Goal: Task Accomplishment & Management: Complete application form

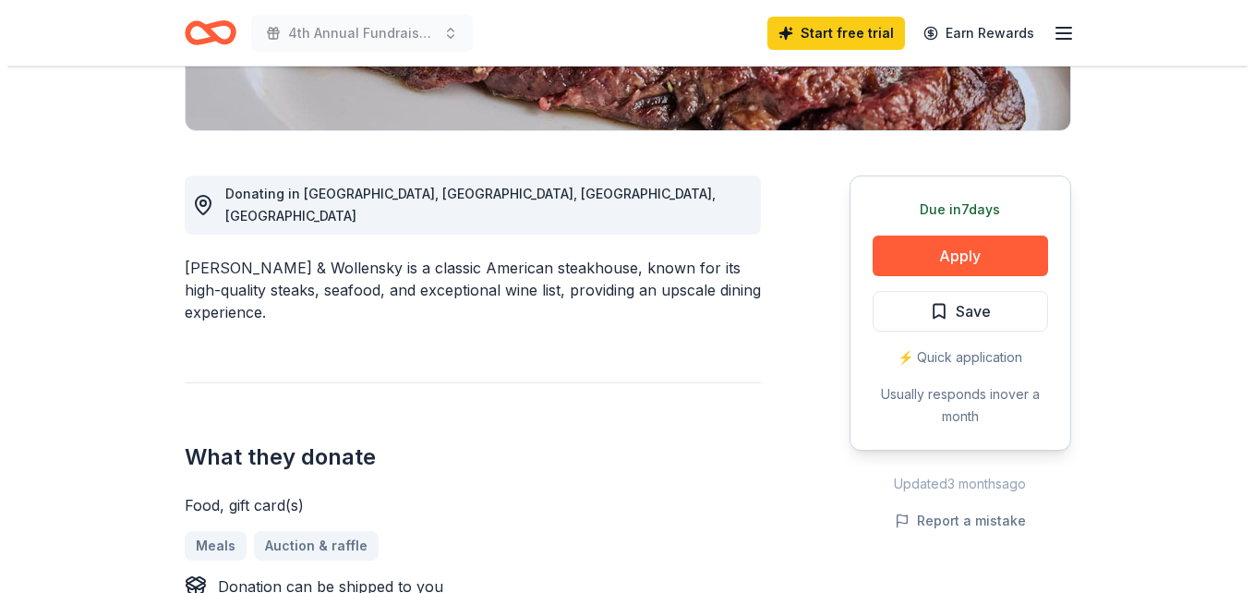
scroll to position [492, 0]
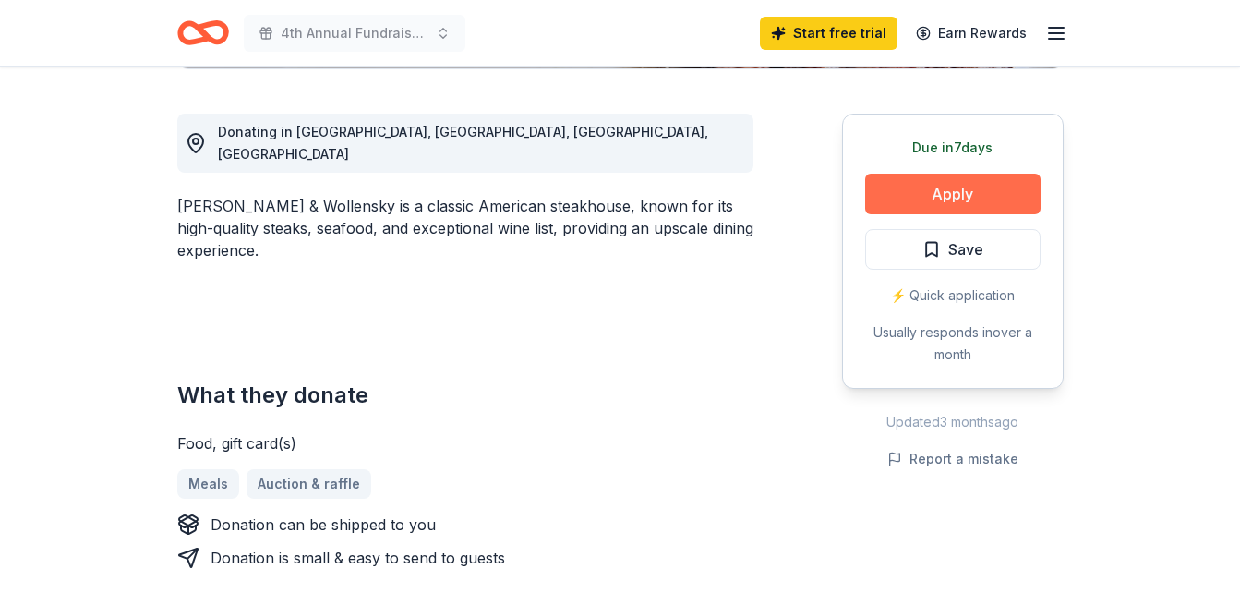
click at [973, 195] on button "Apply" at bounding box center [952, 194] width 175 height 41
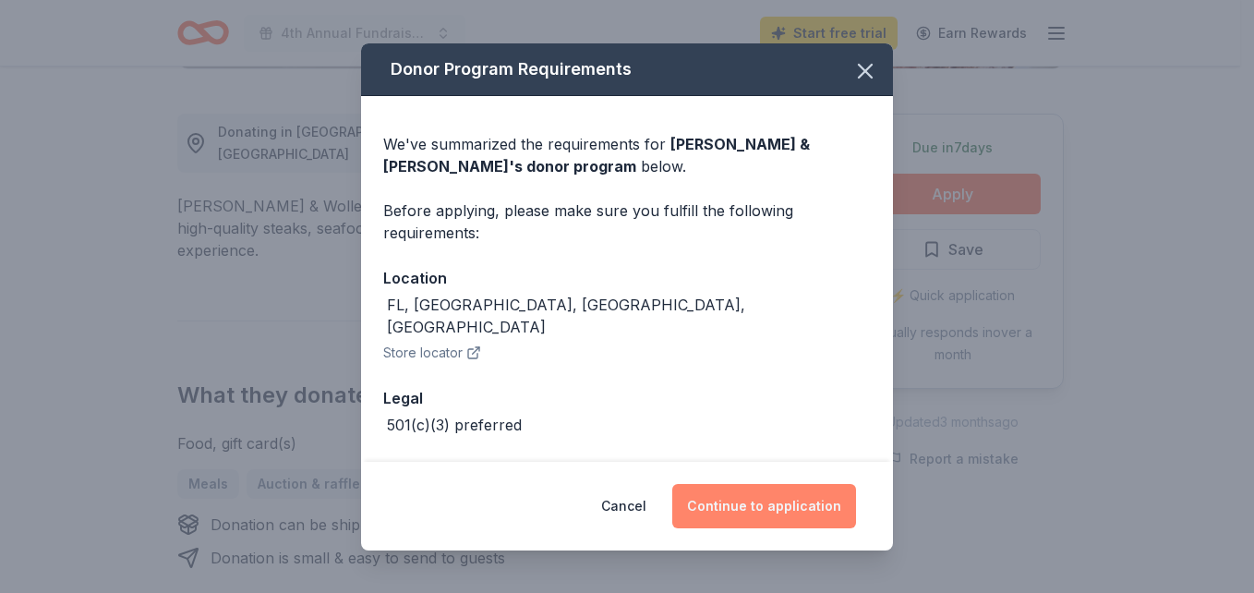
click at [816, 509] on button "Continue to application" at bounding box center [764, 506] width 184 height 44
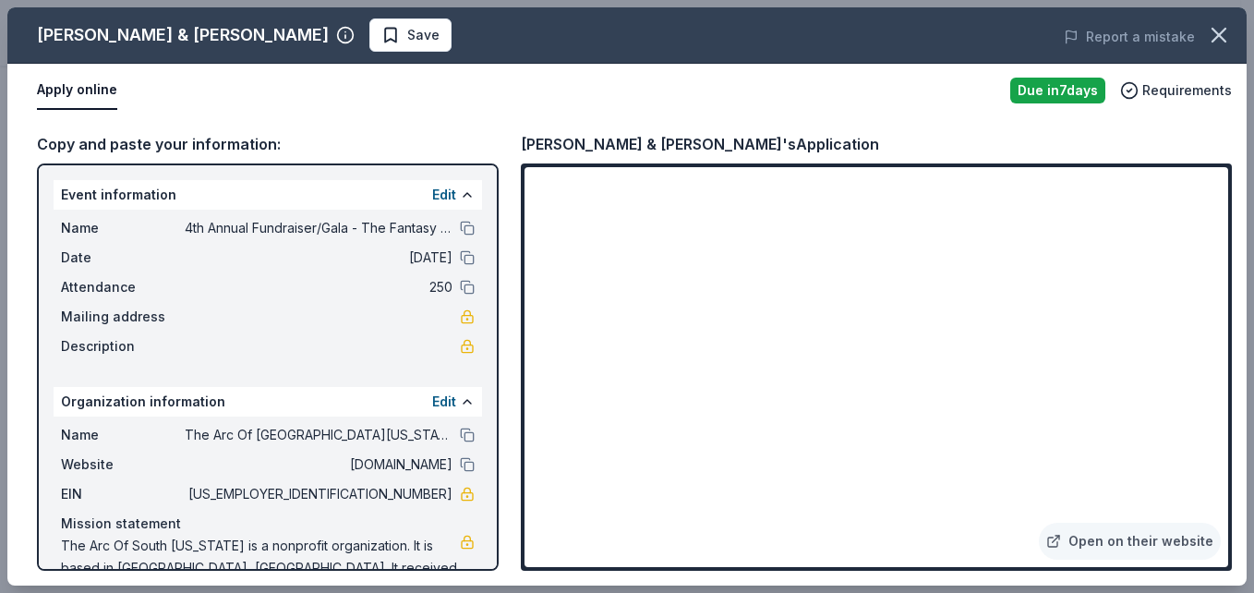
click at [79, 98] on button "Apply online" at bounding box center [77, 90] width 80 height 39
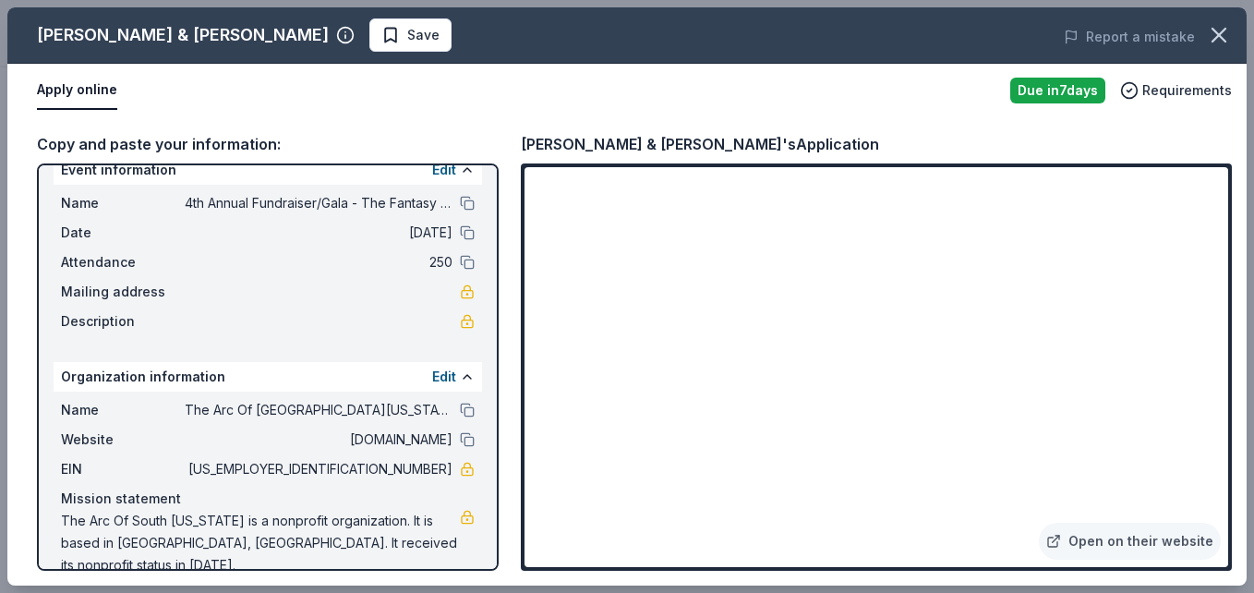
scroll to position [32, 0]
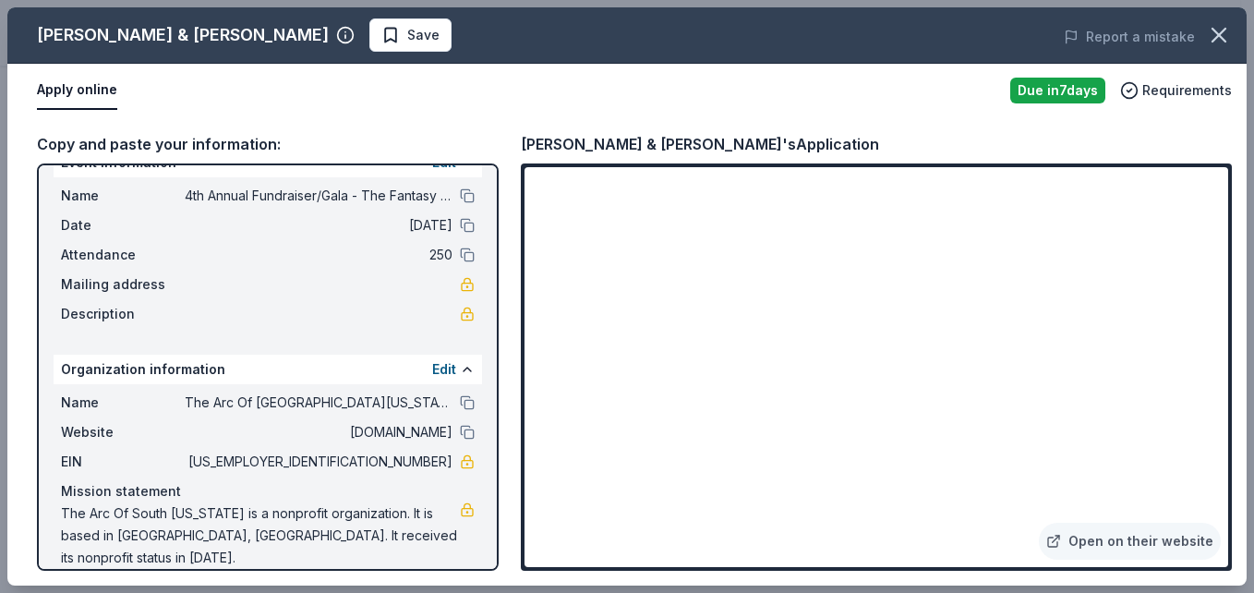
click at [56, 99] on button "Apply online" at bounding box center [77, 90] width 80 height 39
click at [407, 42] on span "Save" at bounding box center [423, 35] width 32 height 22
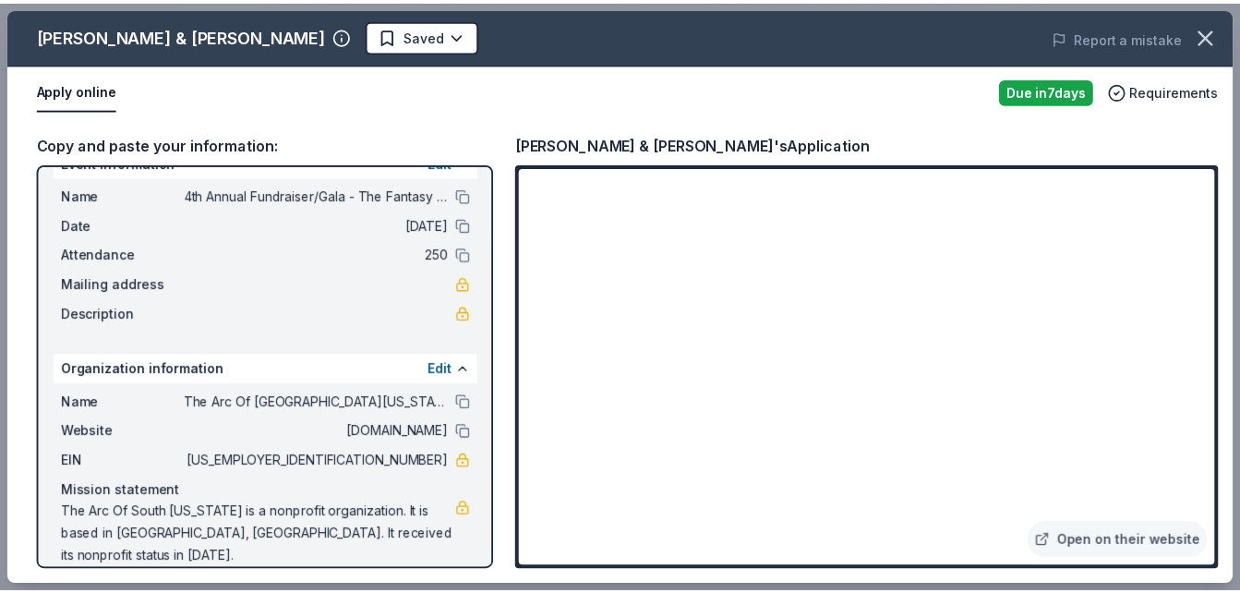
scroll to position [0, 0]
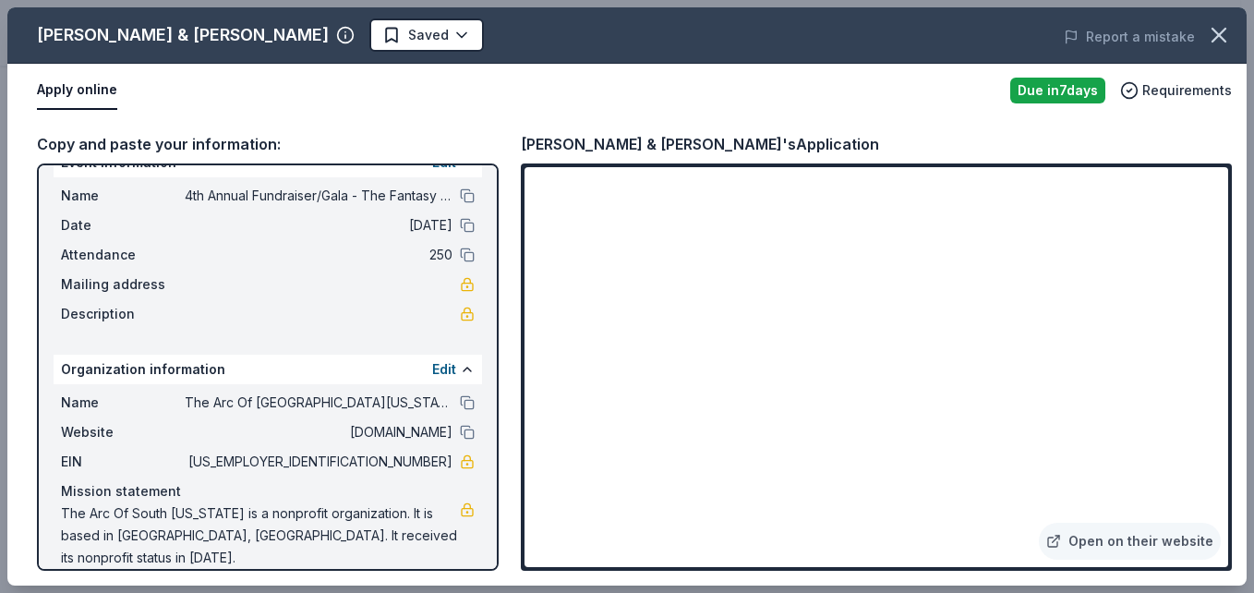
click at [292, 42] on body "4th Annual Fundraiser/Gala - The Fantasy Orange Gala Start free trial Earn Rewa…" at bounding box center [620, 296] width 1240 height 593
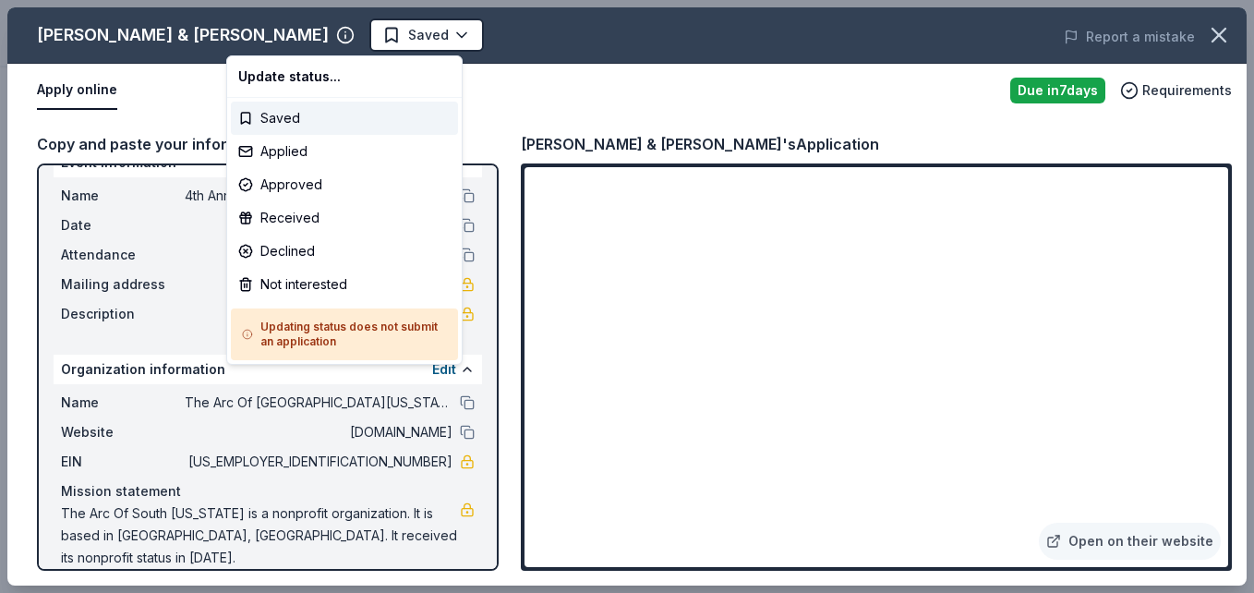
click at [479, 42] on html "4th Annual Fundraiser/Gala - The Fantasy Orange Gala Saved Apply Due [DATE] [PE…" at bounding box center [627, 296] width 1254 height 593
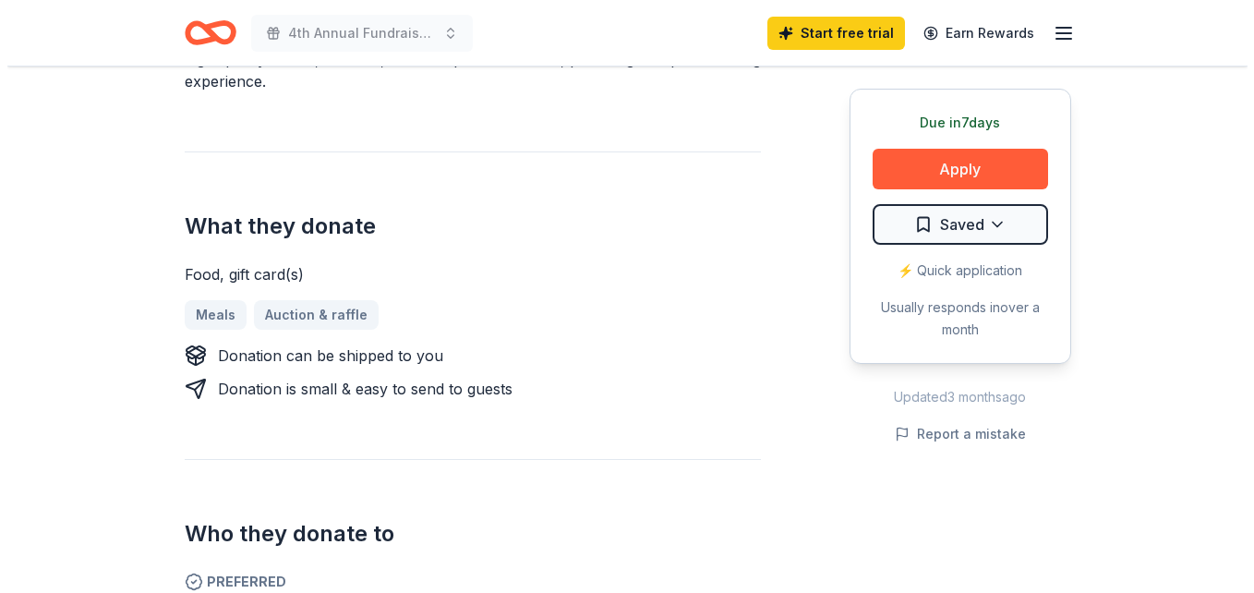
scroll to position [657, 0]
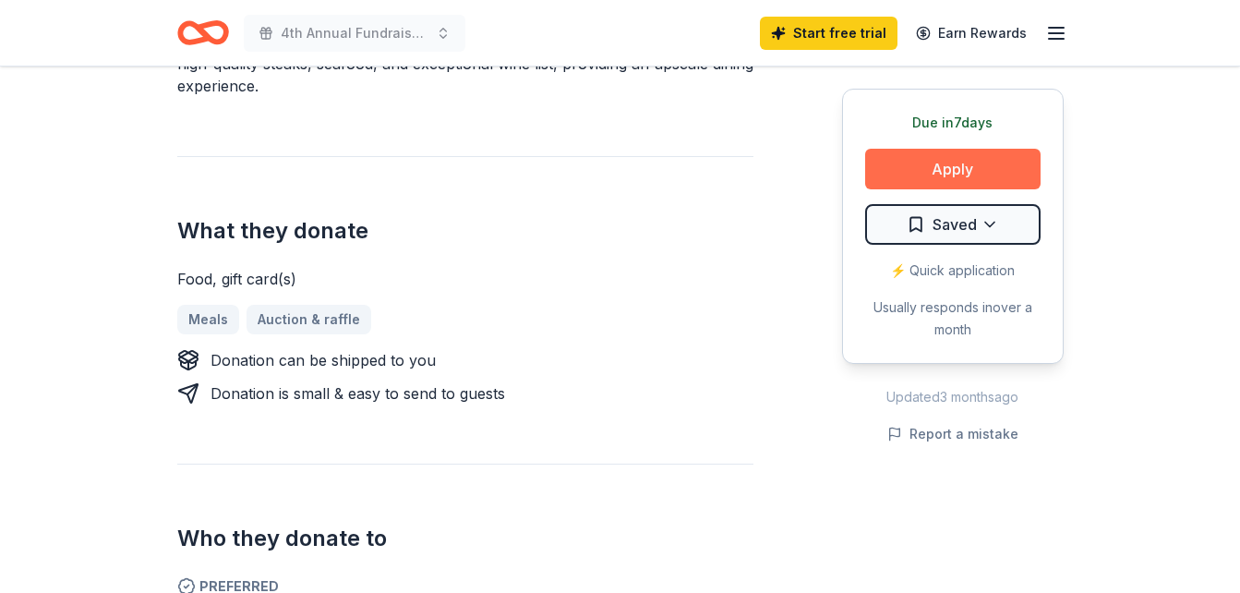
click at [957, 183] on button "Apply" at bounding box center [952, 169] width 175 height 41
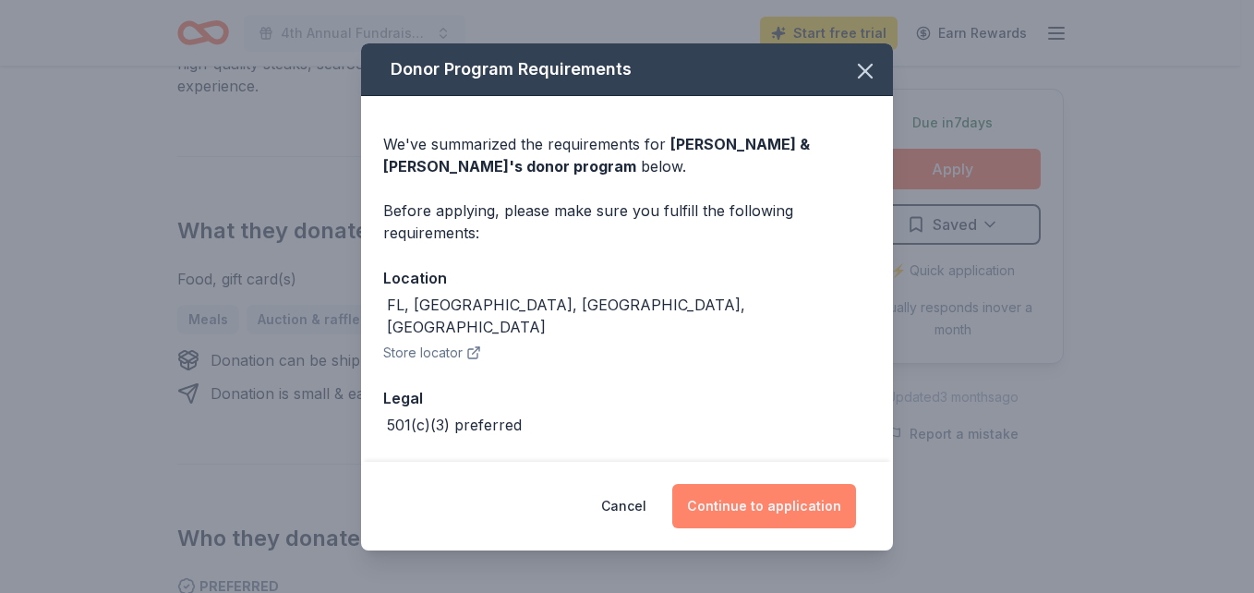
click at [752, 513] on button "Continue to application" at bounding box center [764, 506] width 184 height 44
